Goal: Transaction & Acquisition: Purchase product/service

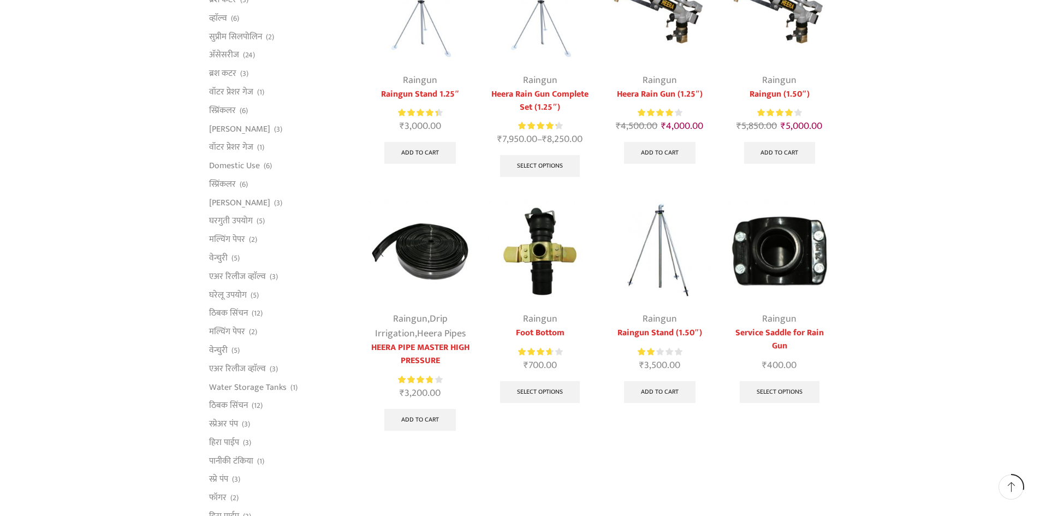
scroll to position [218, 0]
click at [666, 278] on img at bounding box center [659, 250] width 103 height 103
